Goal: Task Accomplishment & Management: Use online tool/utility

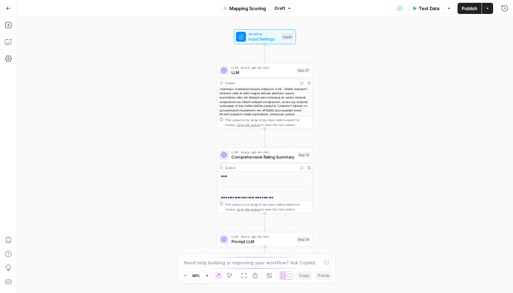
click at [7, 9] on icon "button" at bounding box center [8, 8] width 4 height 3
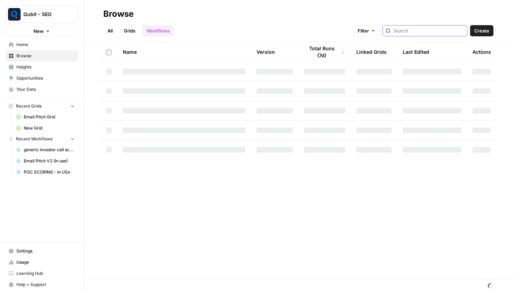
click at [435, 28] on input "search" at bounding box center [428, 30] width 71 height 7
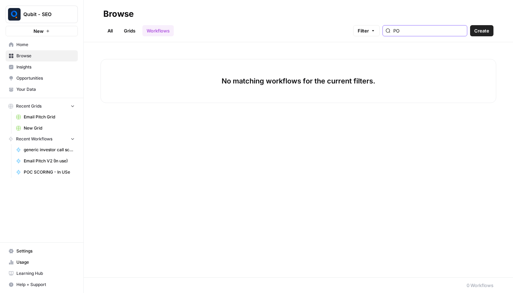
type input "POC"
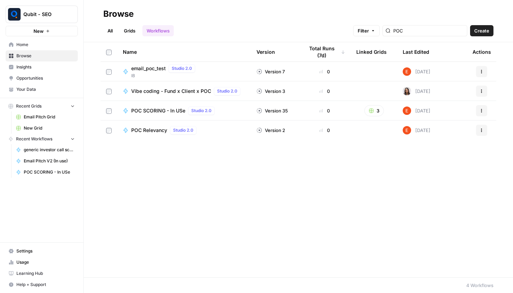
click at [152, 106] on td "POC SCORING - In USe Studio 2.0" at bounding box center [184, 110] width 134 height 19
click at [152, 107] on span "POC SCORING - In USe" at bounding box center [158, 110] width 54 height 7
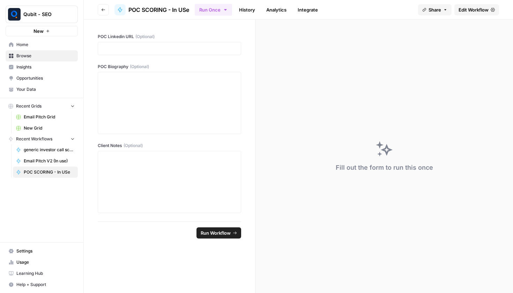
click at [482, 9] on span "Edit Workflow" at bounding box center [473, 9] width 30 height 7
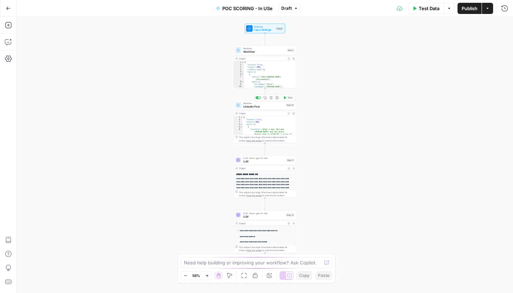
click at [272, 98] on icon "button" at bounding box center [271, 97] width 3 height 3
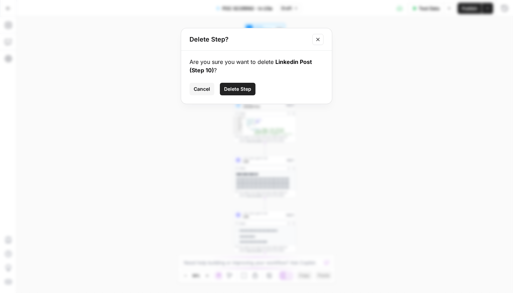
click at [237, 93] on button "Delete Step" at bounding box center [238, 89] width 36 height 13
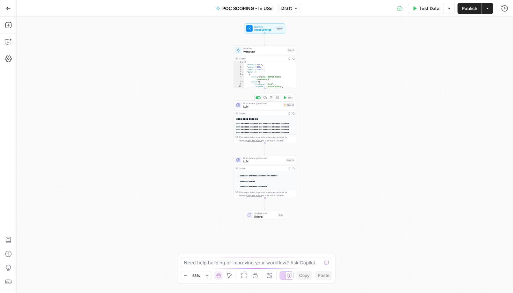
click at [257, 109] on div "LLM · Azure: gpt-4.1-mini LLM Step 11 Copy step Delete step Add Note Test" at bounding box center [264, 105] width 62 height 10
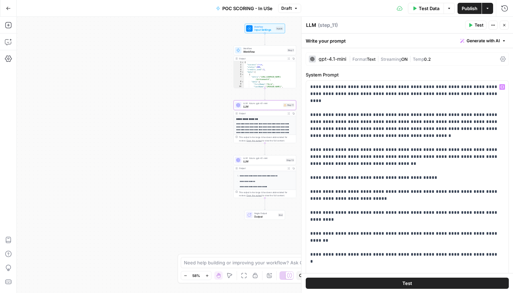
scroll to position [211, 0]
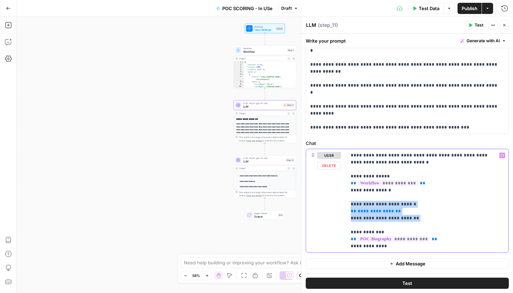
drag, startPoint x: 428, startPoint y: 222, endPoint x: 325, endPoint y: 201, distance: 105.0
click at [325, 201] on div "**********" at bounding box center [407, 200] width 202 height 103
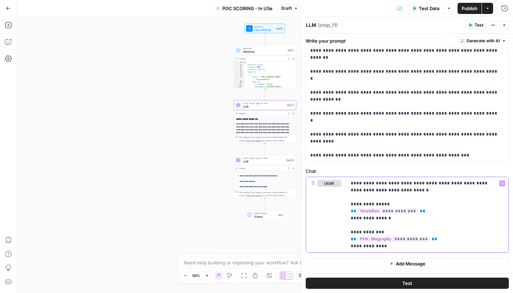
scroll to position [0, 0]
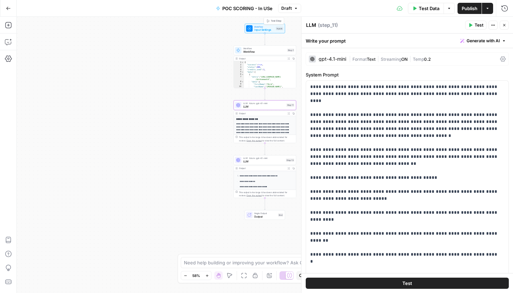
click at [268, 28] on span "Input Settings" at bounding box center [264, 30] width 20 height 4
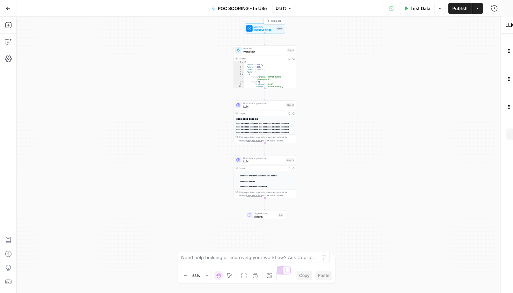
type textarea "Inputs"
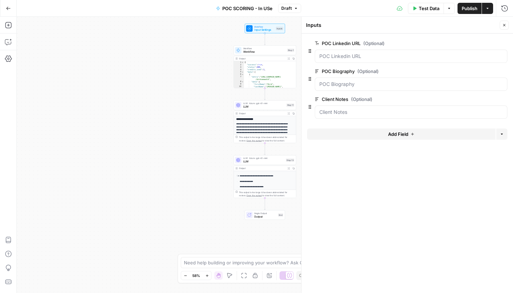
click at [502, 22] on button "Close" at bounding box center [503, 25] width 9 height 9
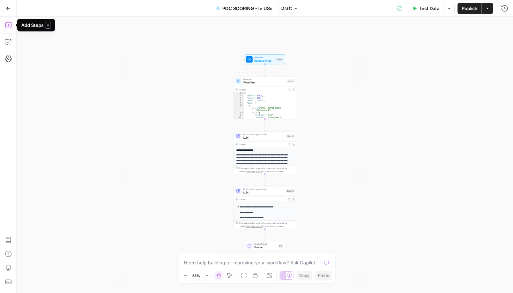
click at [11, 23] on icon "button" at bounding box center [8, 25] width 6 height 6
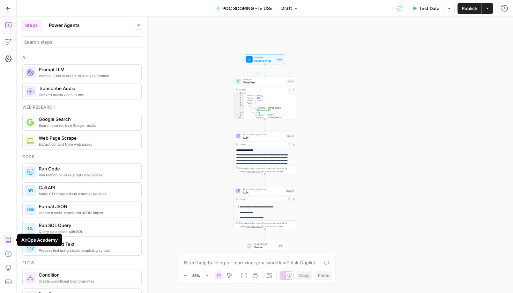
click at [398, 116] on div "Workflow Input Settings Inputs Workflow Workflow Step 1 Copy step Delete step A…" at bounding box center [265, 155] width 496 height 276
click at [11, 6] on button "Go Back" at bounding box center [8, 8] width 13 height 13
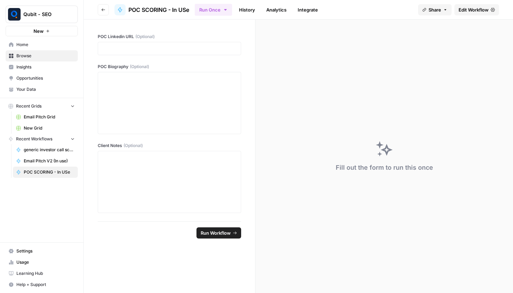
click at [106, 12] on button "Go back" at bounding box center [103, 9] width 11 height 11
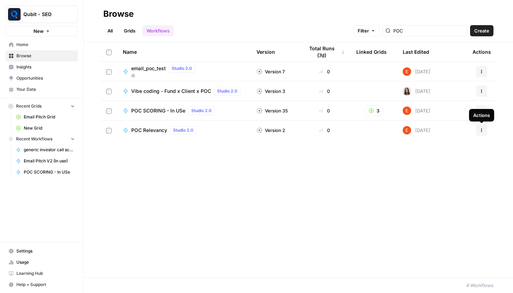
click at [429, 243] on div "Name Version Total Runs (7d) Linked Grids Last Edited Actions email_poc_test St…" at bounding box center [298, 159] width 429 height 235
click at [481, 116] on button "Actions" at bounding box center [481, 110] width 11 height 11
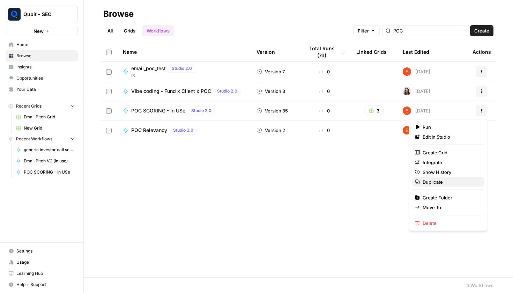
click at [454, 185] on button "Duplicate" at bounding box center [448, 182] width 72 height 10
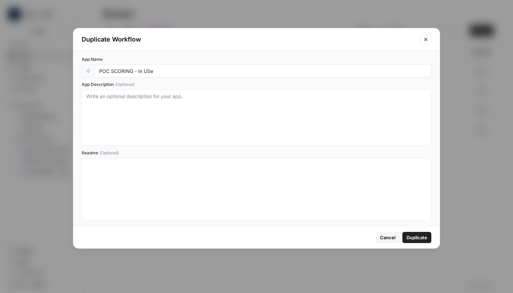
click at [171, 73] on input "POC SCORING - In USe" at bounding box center [262, 71] width 327 height 6
type input "P"
type input "L"
type input "Person Report"
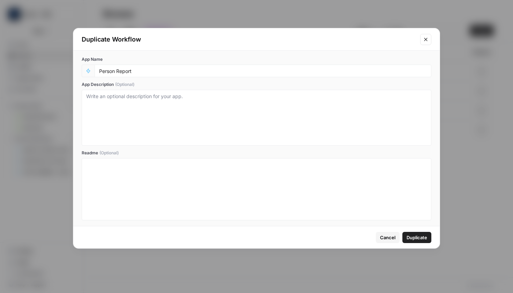
click at [410, 240] on span "Duplicate" at bounding box center [416, 237] width 21 height 7
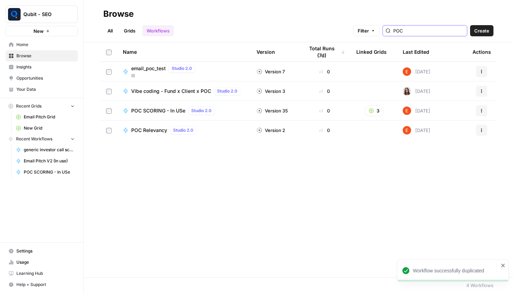
click at [405, 30] on input "POC" at bounding box center [428, 30] width 71 height 7
type input "POC"
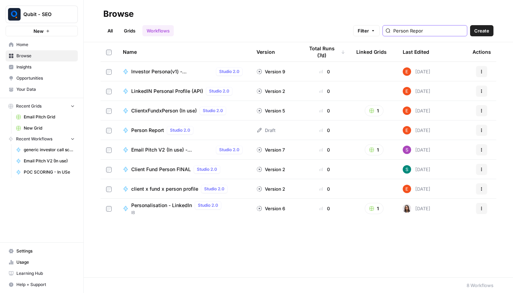
type input "Person Report"
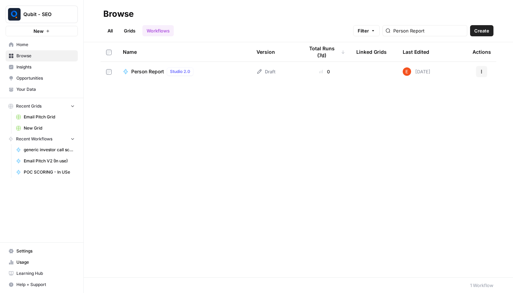
click at [165, 67] on td "Person Report Studio 2.0" at bounding box center [184, 72] width 134 height 20
click at [162, 69] on span "Person Report" at bounding box center [147, 71] width 33 height 7
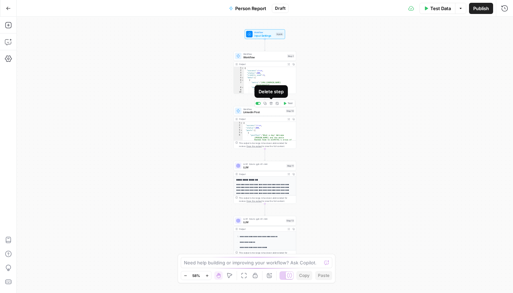
click at [272, 104] on icon "button" at bounding box center [271, 103] width 3 height 3
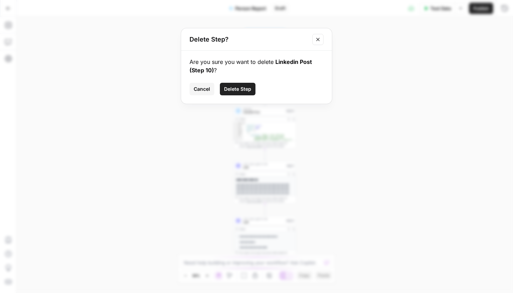
click at [238, 93] on button "Delete Step" at bounding box center [238, 89] width 36 height 13
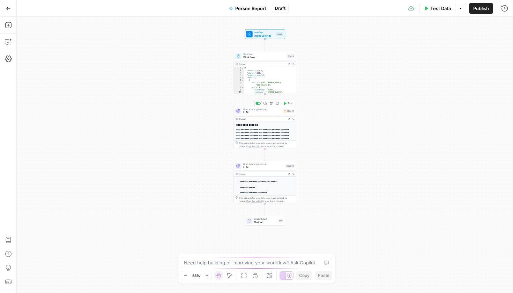
click at [258, 110] on span "LLM" at bounding box center [262, 112] width 38 height 4
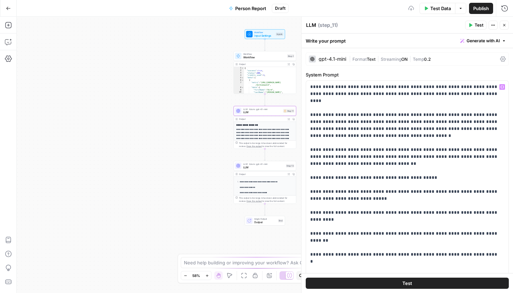
scroll to position [218, 0]
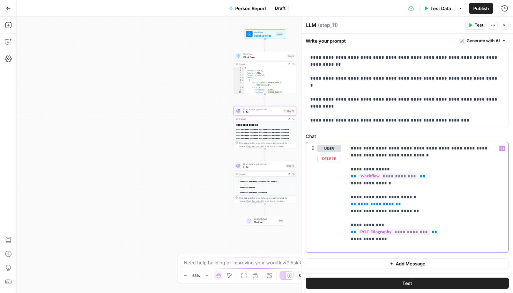
drag, startPoint x: 422, startPoint y: 211, endPoint x: 344, endPoint y: 197, distance: 79.4
click at [344, 197] on div "**********" at bounding box center [407, 197] width 202 height 110
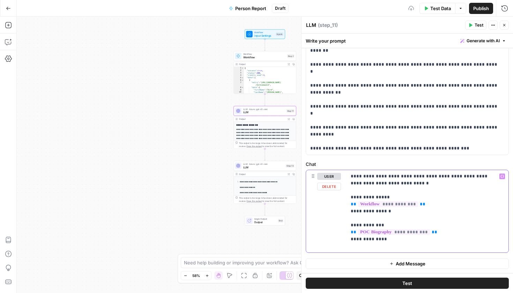
scroll to position [190, 0]
click at [248, 173] on div "Output" at bounding box center [262, 173] width 46 height 3
click at [248, 169] on span "LLM" at bounding box center [263, 167] width 41 height 4
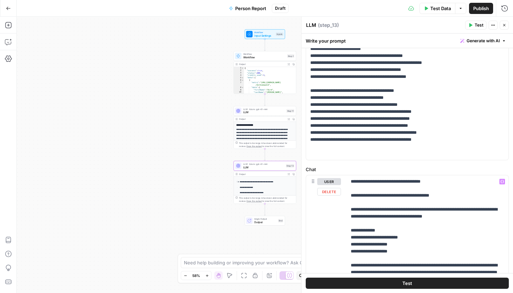
scroll to position [0, 0]
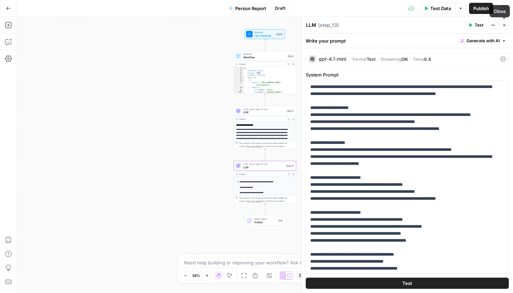
click at [503, 23] on icon "button" at bounding box center [504, 25] width 4 height 4
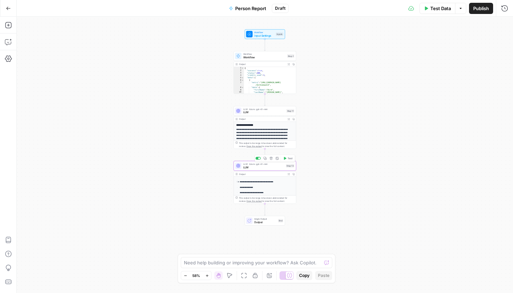
click at [271, 159] on icon "button" at bounding box center [270, 158] width 3 height 3
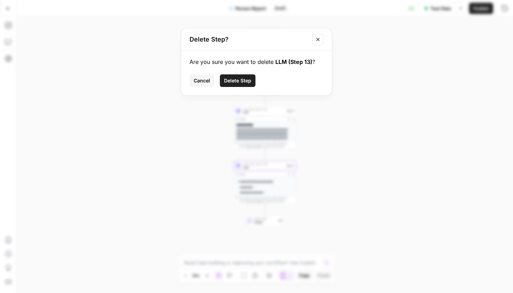
click at [249, 81] on span "Delete Step" at bounding box center [237, 80] width 27 height 7
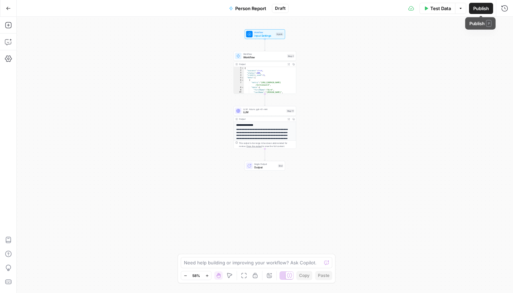
click at [485, 9] on span "Publish" at bounding box center [481, 8] width 16 height 7
click at [12, 8] on button "Go Back" at bounding box center [8, 8] width 13 height 13
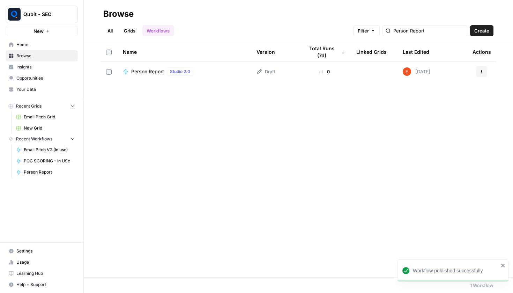
click at [482, 69] on button "Actions" at bounding box center [481, 71] width 11 height 11
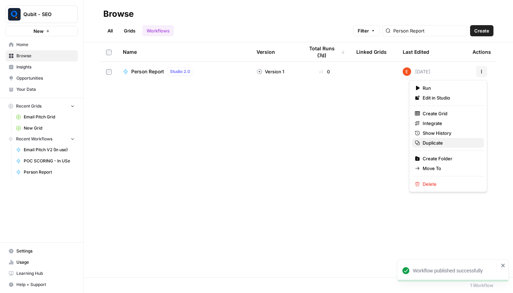
click at [428, 141] on span "Duplicate" at bounding box center [450, 142] width 56 height 7
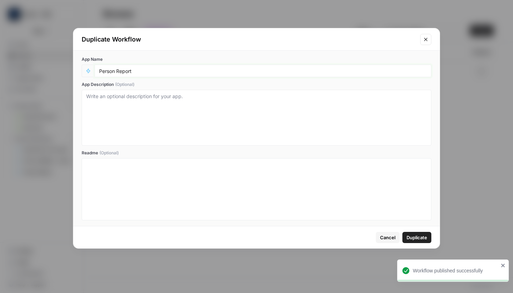
click at [160, 68] on input "Person Report" at bounding box center [262, 71] width 327 height 6
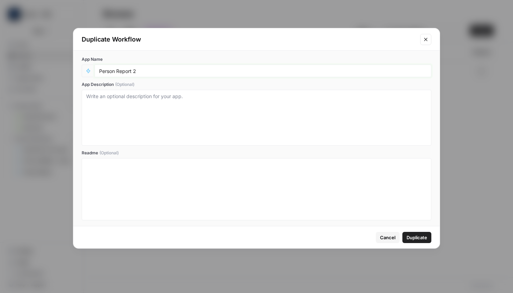
type input "Person Report 2"
click at [410, 234] on span "Duplicate" at bounding box center [416, 237] width 21 height 7
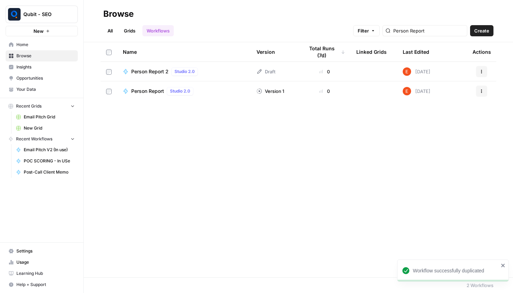
click at [157, 71] on span "Person Report 2" at bounding box center [149, 71] width 37 height 7
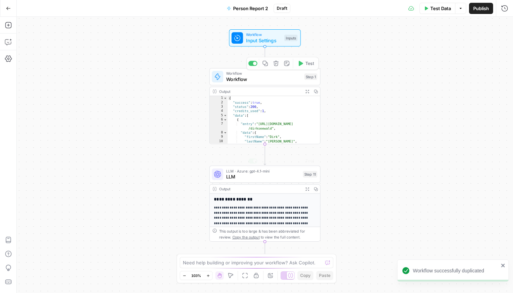
scroll to position [49, 0]
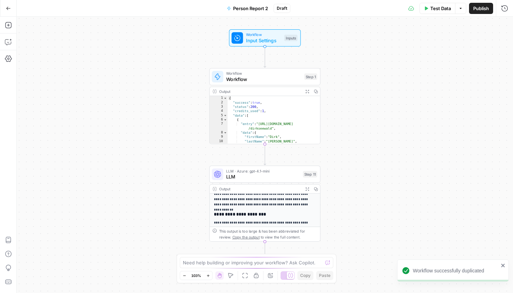
click at [270, 178] on span "LLM" at bounding box center [263, 176] width 74 height 7
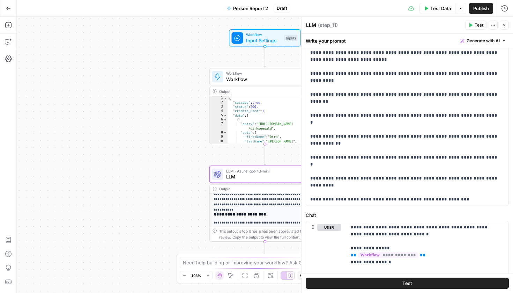
scroll to position [183, 0]
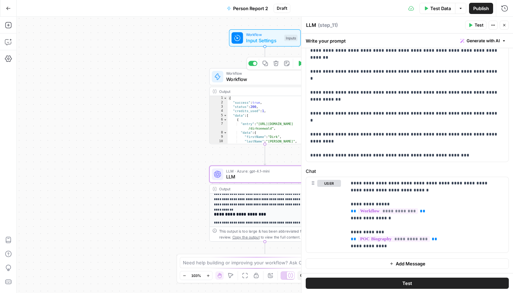
click at [270, 85] on div "Workflow Workflow Step 1 Copy step Delete step Add Note Test" at bounding box center [264, 76] width 111 height 17
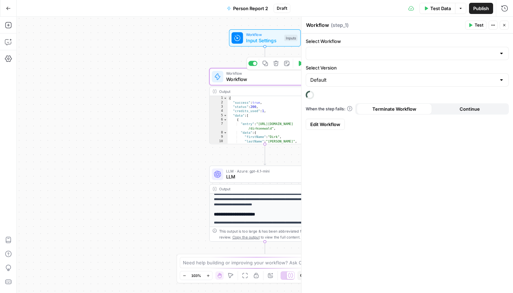
type input "LinkedIN Personal Profile (API)"
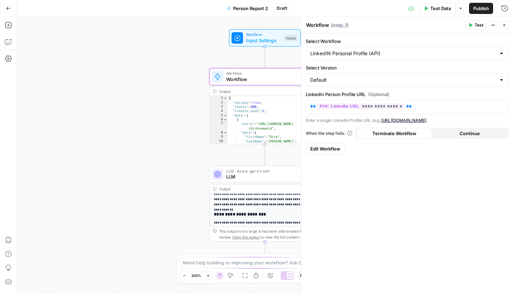
click at [505, 29] on button "Close" at bounding box center [503, 25] width 9 height 9
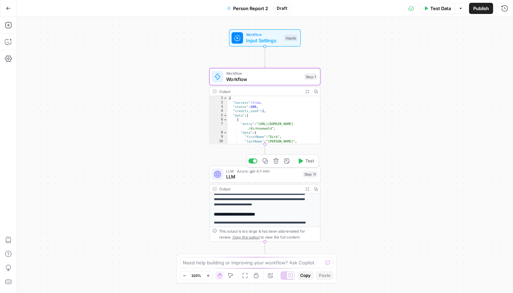
click at [276, 162] on icon "button" at bounding box center [276, 161] width 6 height 6
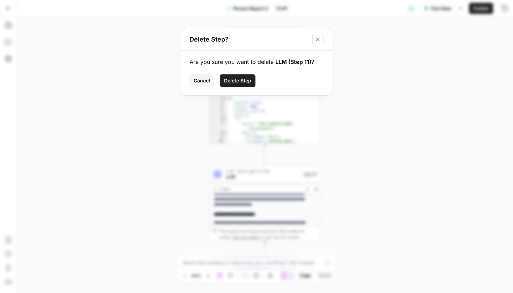
click at [244, 82] on span "Delete Step" at bounding box center [237, 80] width 27 height 7
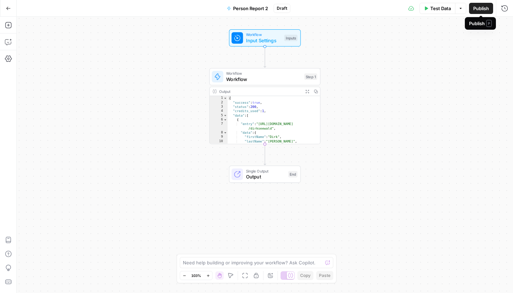
click at [473, 11] on span "Publish" at bounding box center [481, 8] width 16 height 7
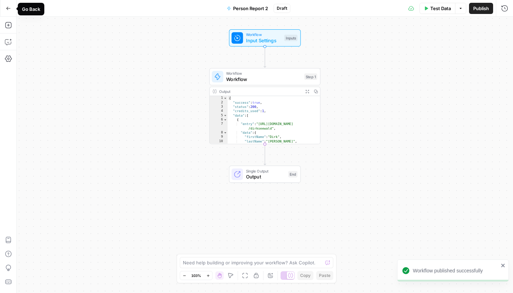
click at [4, 11] on button "Go Back" at bounding box center [8, 8] width 13 height 13
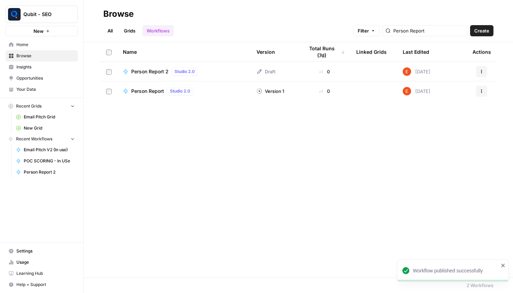
click at [481, 73] on icon "button" at bounding box center [481, 71] width 4 height 4
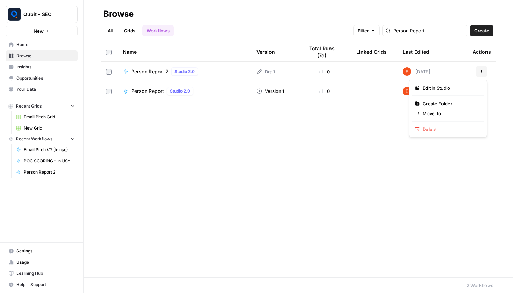
click at [151, 68] on span "Person Report 2" at bounding box center [149, 71] width 37 height 7
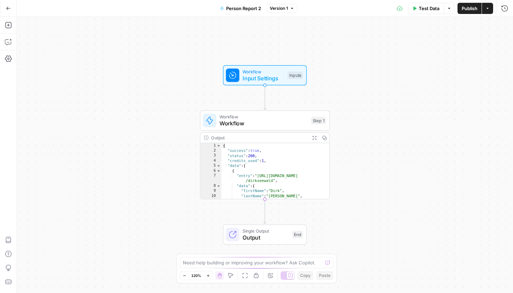
click at [446, 11] on button "Options" at bounding box center [448, 8] width 11 height 11
click at [330, 8] on div "Test Data Options Publish Actions Run History" at bounding box center [404, 8] width 215 height 16
click at [489, 9] on icon "button" at bounding box center [487, 8] width 4 height 4
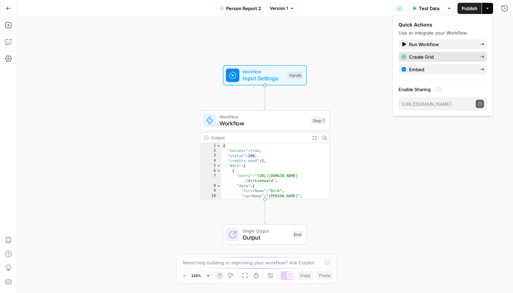
click at [449, 58] on span "Create Grid" at bounding box center [442, 56] width 66 height 7
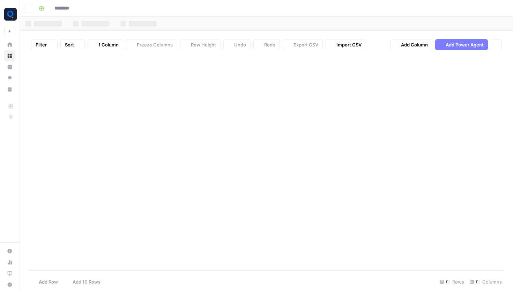
type input "**********"
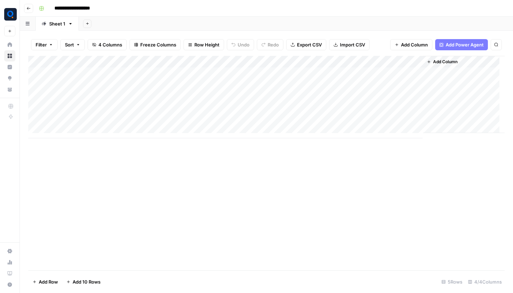
click at [121, 69] on div "Add Column" at bounding box center [266, 97] width 476 height 82
click at [113, 78] on div "Add Column" at bounding box center [266, 97] width 476 height 82
click at [299, 45] on span "Export CSV" at bounding box center [309, 44] width 25 height 7
click at [304, 20] on div "**********" at bounding box center [266, 146] width 493 height 293
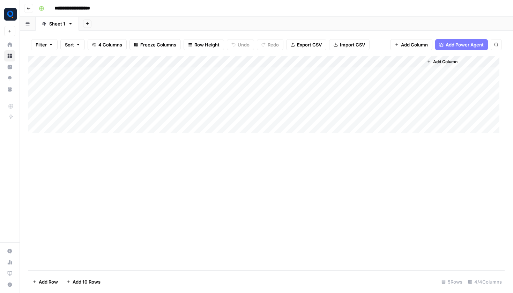
click at [348, 41] on span "Import CSV" at bounding box center [352, 44] width 25 height 7
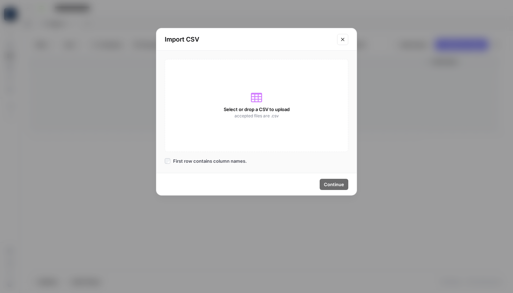
click at [259, 75] on div "Select or drop a CSV to upload accepted files are .csv" at bounding box center [256, 105] width 183 height 93
click at [261, 101] on icon at bounding box center [256, 97] width 11 height 9
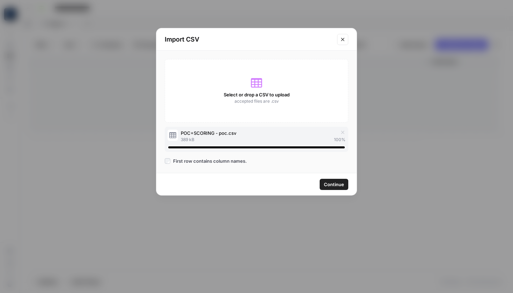
click at [340, 183] on span "Continue" at bounding box center [334, 184] width 20 height 7
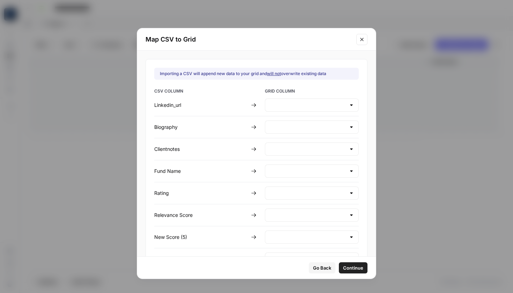
type input "Create new column"
type input "Client Notes"
type input "Create new column"
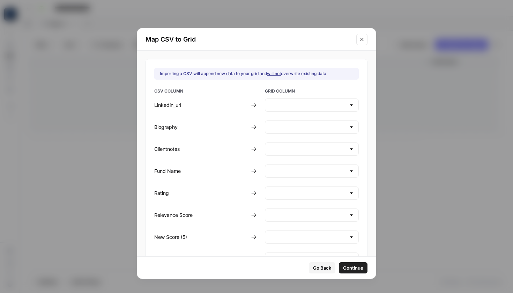
type input "Create new column"
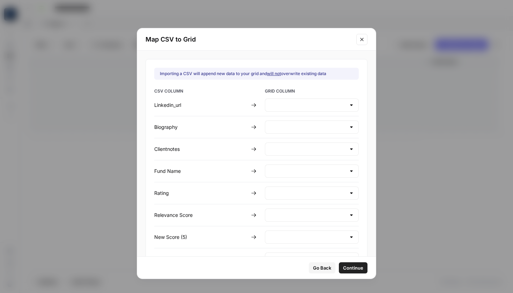
type input "Create new column"
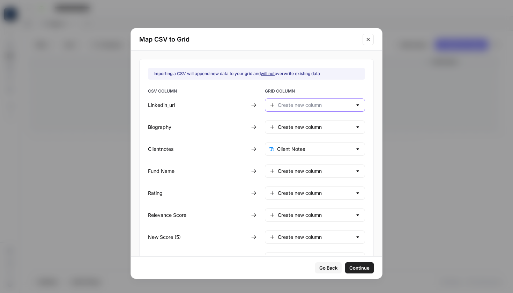
click at [319, 102] on input "text" at bounding box center [315, 104] width 74 height 7
click at [308, 125] on span "POC Linkedin URL" at bounding box center [310, 123] width 69 height 7
type input "POC Linkedin URL"
click at [307, 132] on div "Create new column" at bounding box center [315, 126] width 100 height 13
type input "Create new column"
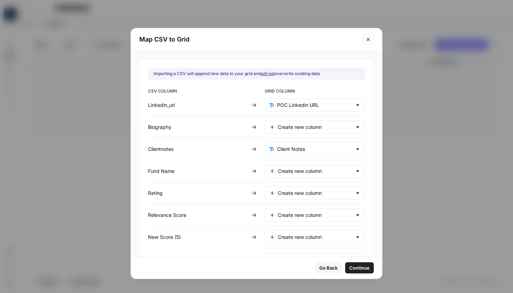
click at [229, 125] on div "Biography" at bounding box center [198, 126] width 100 height 7
click at [300, 156] on div "CSV COLUMN GRID COLUMN Linkedin_url POC Linkedin URL Biography Create new colum…" at bounding box center [256, 209] width 217 height 243
click at [297, 150] on input "text" at bounding box center [314, 148] width 75 height 7
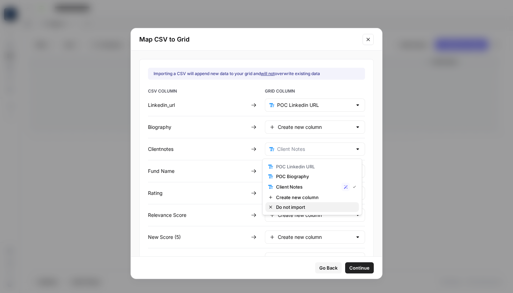
click at [292, 205] on span "Do not import" at bounding box center [314, 206] width 77 height 7
type input "Do not import"
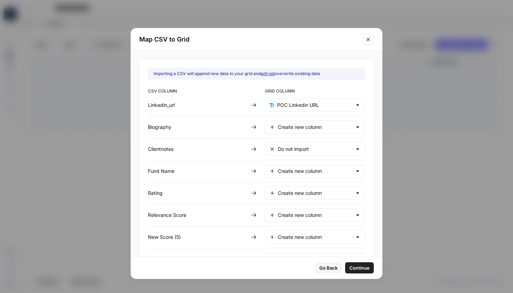
click at [288, 130] on div "Create new column" at bounding box center [315, 126] width 100 height 13
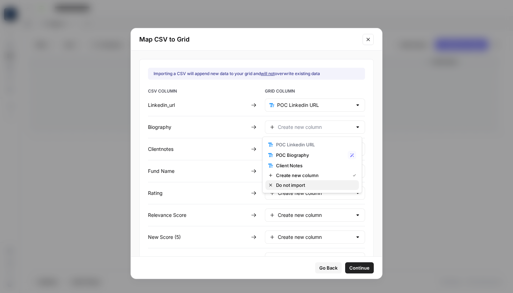
click at [292, 185] on span "Do not import" at bounding box center [314, 184] width 77 height 7
type input "Do not import"
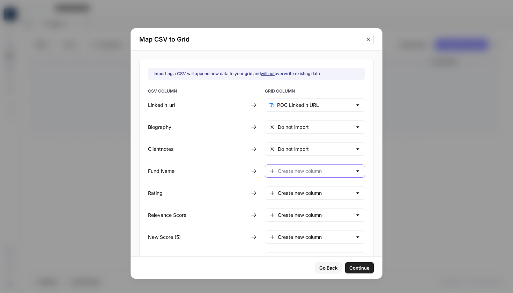
click at [292, 169] on input "text" at bounding box center [315, 170] width 74 height 7
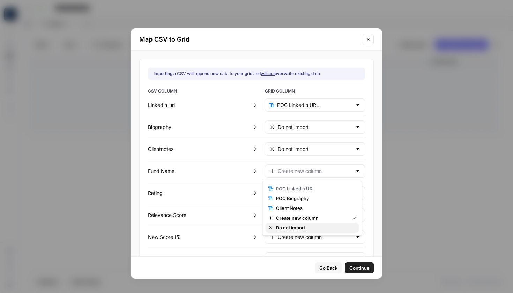
click at [293, 225] on span "Do not import" at bounding box center [314, 227] width 77 height 7
type input "Do not import"
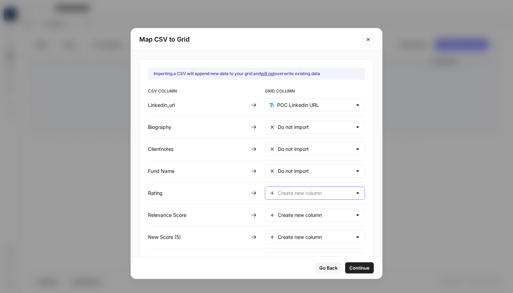
click at [295, 194] on input "text" at bounding box center [315, 192] width 74 height 7
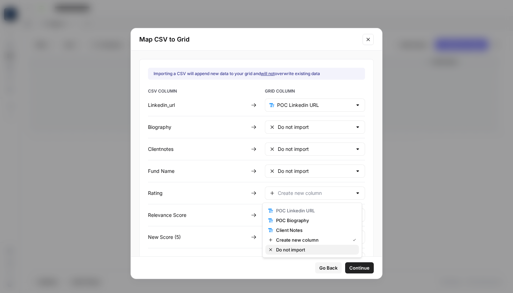
click at [298, 249] on span "Do not import" at bounding box center [314, 249] width 77 height 7
type input "Do not import"
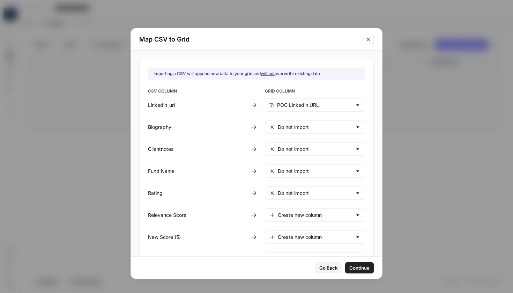
click at [297, 220] on div "Create new column" at bounding box center [315, 214] width 100 height 13
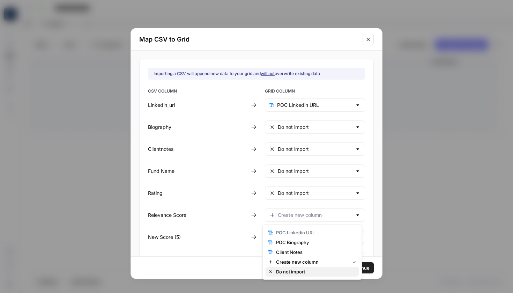
click at [294, 269] on span "Do not import" at bounding box center [314, 271] width 77 height 7
type input "Do not import"
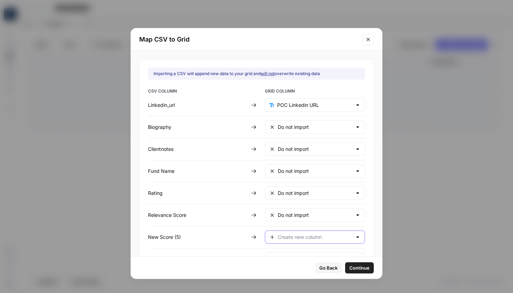
click at [290, 237] on input "text" at bounding box center [315, 236] width 74 height 7
click at [291, 225] on div "POC Linkedin URL POC Biography Client Notes Create new column Do not import" at bounding box center [312, 199] width 100 height 55
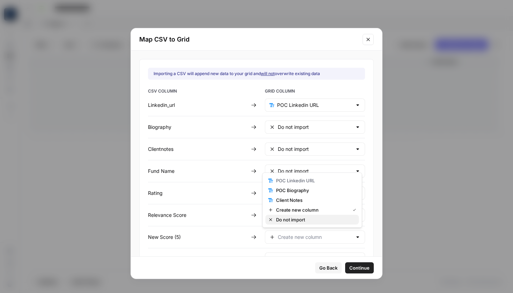
click at [290, 223] on button "Do not import" at bounding box center [311, 219] width 93 height 10
type input "Do not import"
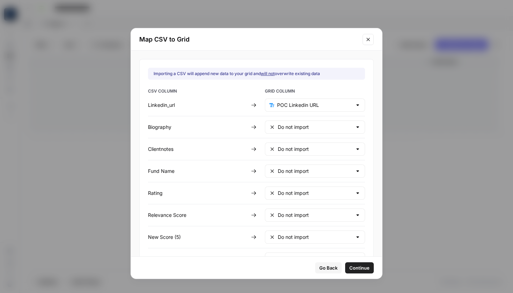
scroll to position [91, 0]
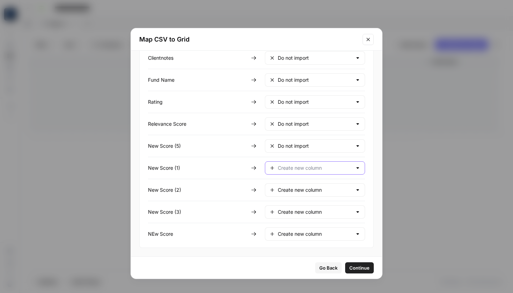
click at [304, 169] on input "text" at bounding box center [315, 167] width 74 height 7
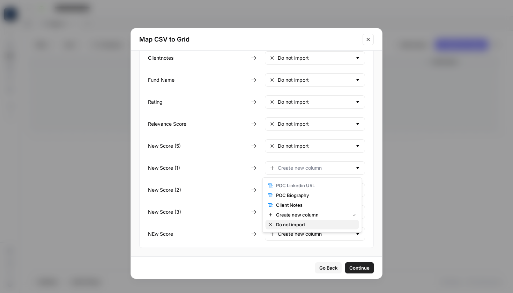
click at [285, 227] on span "Do not import" at bounding box center [314, 224] width 77 height 7
type input "Do not import"
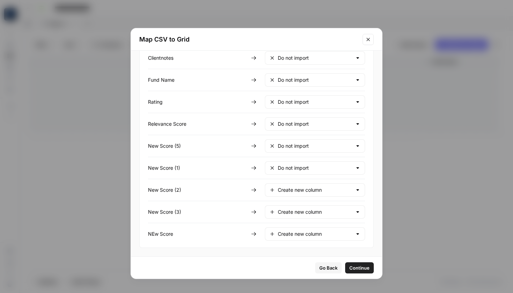
click at [296, 193] on div "Create new column" at bounding box center [315, 189] width 100 height 13
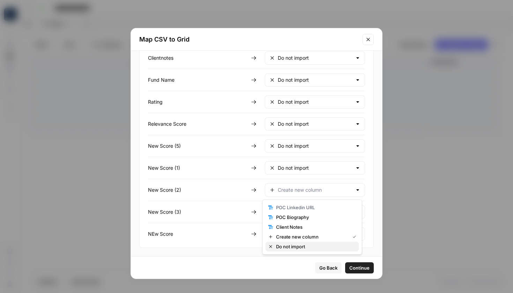
click at [286, 246] on span "Do not import" at bounding box center [314, 246] width 77 height 7
type input "Do not import"
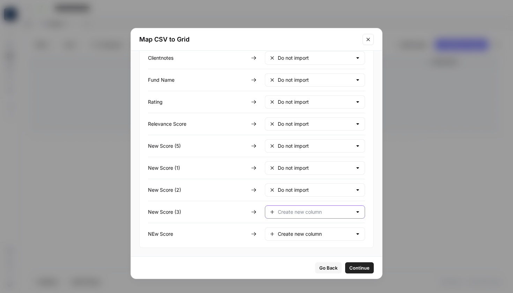
click at [290, 210] on input "text" at bounding box center [315, 211] width 74 height 7
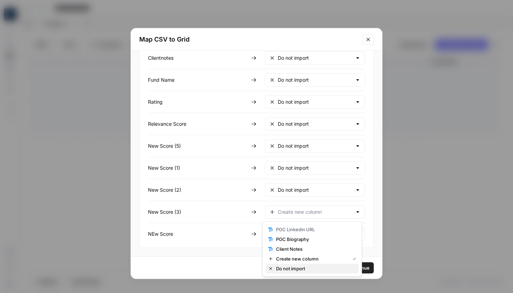
click at [287, 267] on span "Do not import" at bounding box center [314, 268] width 77 height 7
type input "Do not import"
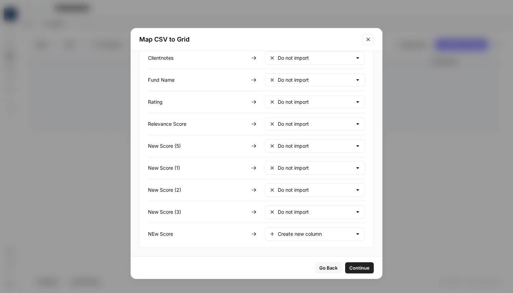
click at [282, 228] on div "Create new column" at bounding box center [315, 233] width 100 height 13
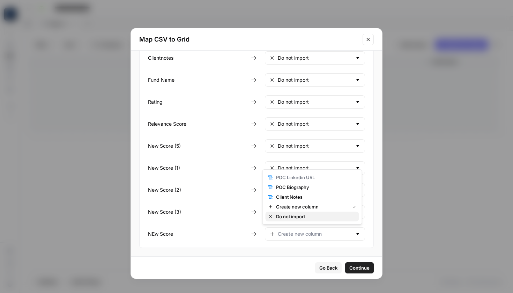
click at [286, 219] on span "Do not import" at bounding box center [314, 216] width 77 height 7
type input "Do not import"
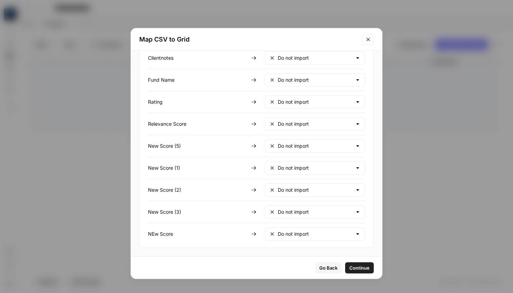
click at [358, 270] on span "Continue" at bounding box center [359, 267] width 20 height 7
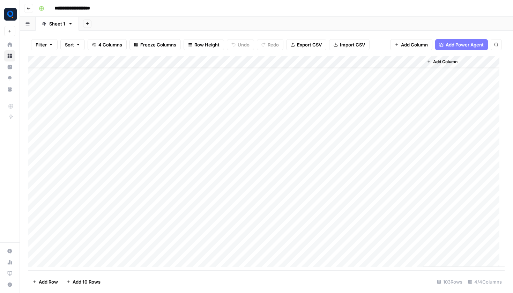
scroll to position [23, 0]
click at [386, 105] on div "Add Column" at bounding box center [266, 164] width 476 height 216
click at [385, 118] on div "Add Column" at bounding box center [266, 164] width 476 height 216
click at [385, 133] on div "Add Column" at bounding box center [266, 164] width 476 height 216
click at [393, 116] on div "Add Column" at bounding box center [266, 164] width 476 height 216
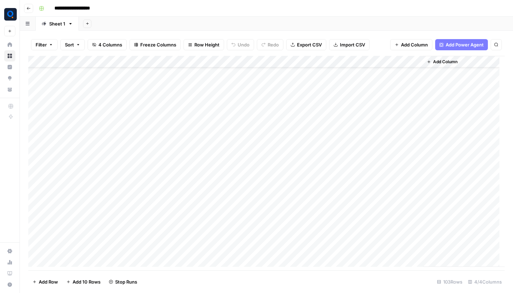
click at [385, 139] on div "Add Column" at bounding box center [266, 164] width 476 height 216
click at [386, 153] on div "Add Column" at bounding box center [266, 164] width 476 height 216
click at [386, 141] on div "Add Column" at bounding box center [266, 164] width 476 height 216
click at [387, 157] on div "Add Column" at bounding box center [266, 164] width 476 height 216
click at [388, 163] on div "Add Column" at bounding box center [266, 164] width 476 height 216
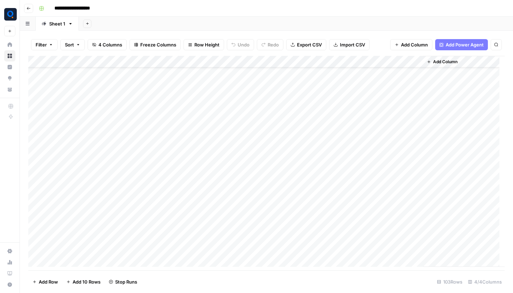
click at [387, 181] on div "Add Column" at bounding box center [266, 164] width 476 height 216
click at [387, 190] on div "Add Column" at bounding box center [266, 164] width 476 height 216
click at [430, 104] on div "Add Column" at bounding box center [266, 164] width 476 height 216
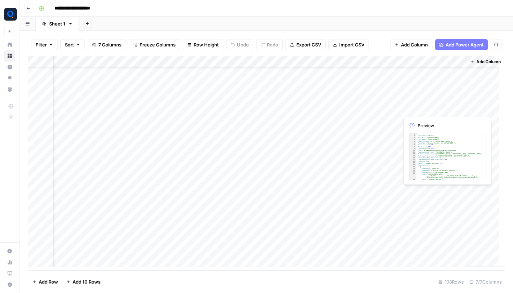
click at [430, 104] on div "Add Column" at bounding box center [266, 164] width 476 height 216
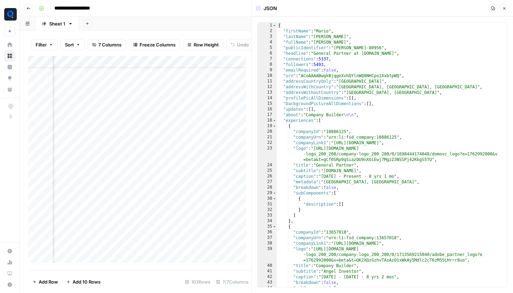
click at [502, 10] on button "Close" at bounding box center [503, 8] width 9 height 9
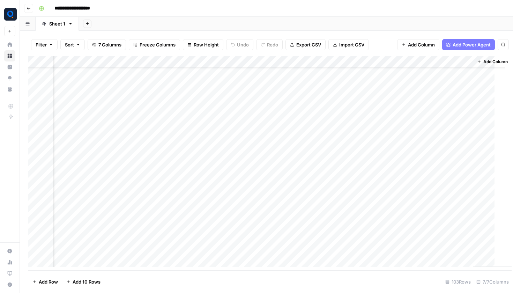
scroll to position [22, 142]
click at [274, 156] on div "Add Column" at bounding box center [266, 164] width 476 height 216
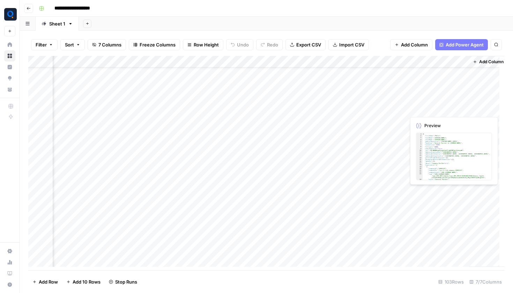
click at [448, 107] on div "Add Column" at bounding box center [266, 164] width 476 height 216
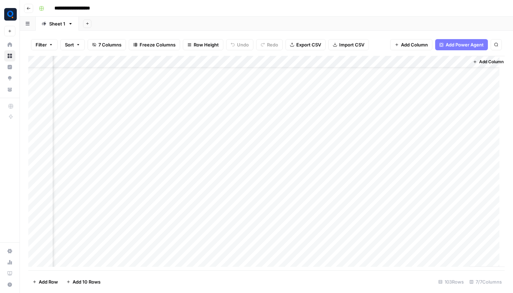
drag, startPoint x: 423, startPoint y: 109, endPoint x: 422, endPoint y: 188, distance: 79.2
click at [422, 188] on div "Add Column" at bounding box center [266, 164] width 476 height 216
